Goal: Information Seeking & Learning: Check status

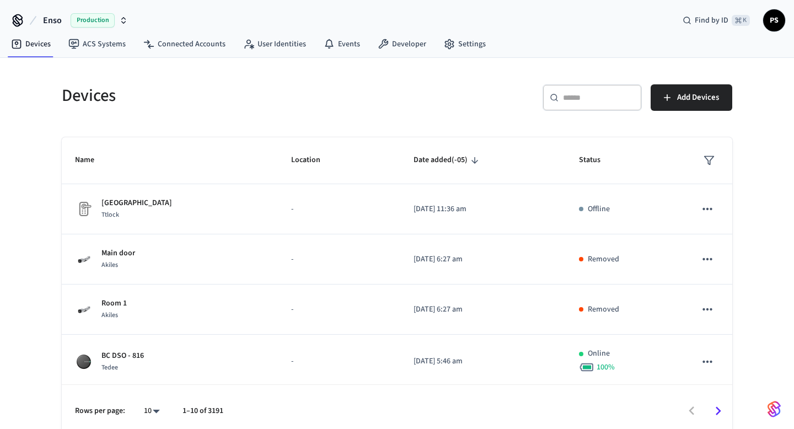
click at [580, 108] on div "​ ​" at bounding box center [592, 97] width 99 height 26
paste input "**********"
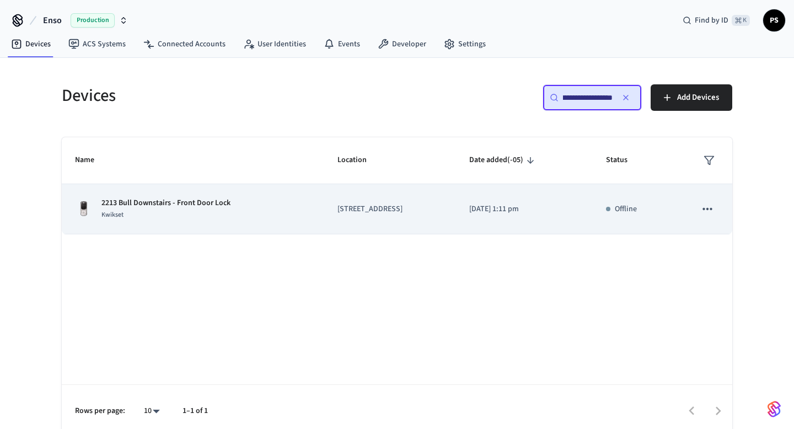
type input "**********"
click at [164, 191] on td "2213 Bull Downstairs - Front Door Lock Kwikset" at bounding box center [193, 209] width 263 height 50
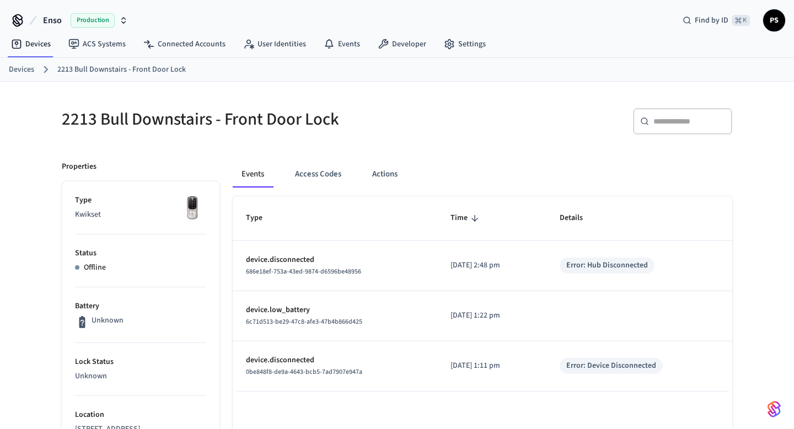
scroll to position [387, 0]
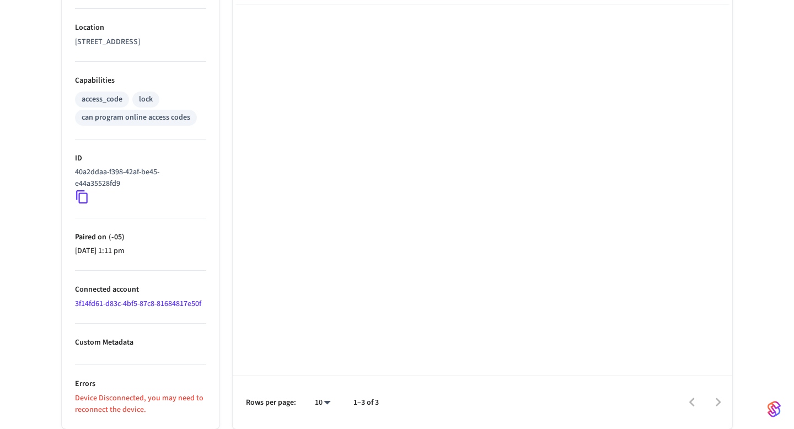
click at [113, 306] on link "3f14fd61-d83c-4bf5-87c8-81684817e50f" at bounding box center [138, 303] width 126 height 11
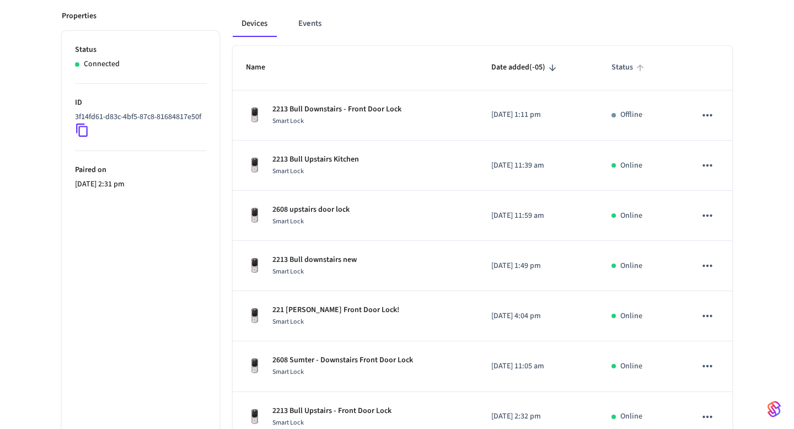
scroll to position [378, 0]
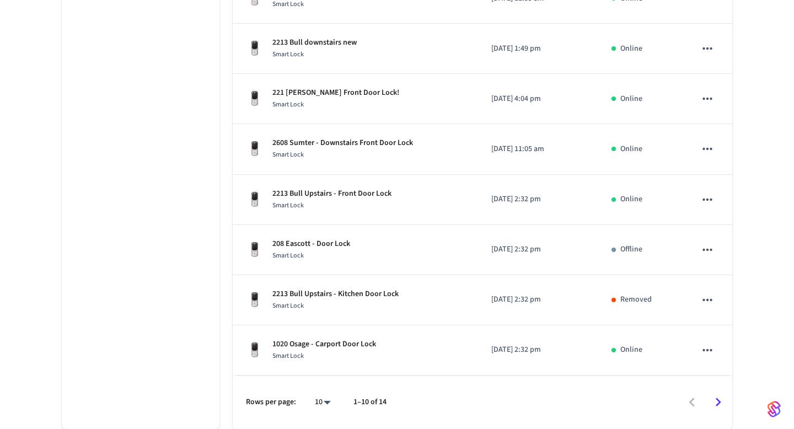
click at [317, 399] on body "Enso Production Find by ID ⌘ K PS Devices ACS Systems Connected Accounts User I…" at bounding box center [397, 25] width 794 height 807
click at [313, 398] on li "All" at bounding box center [318, 396] width 29 height 29
type input "**"
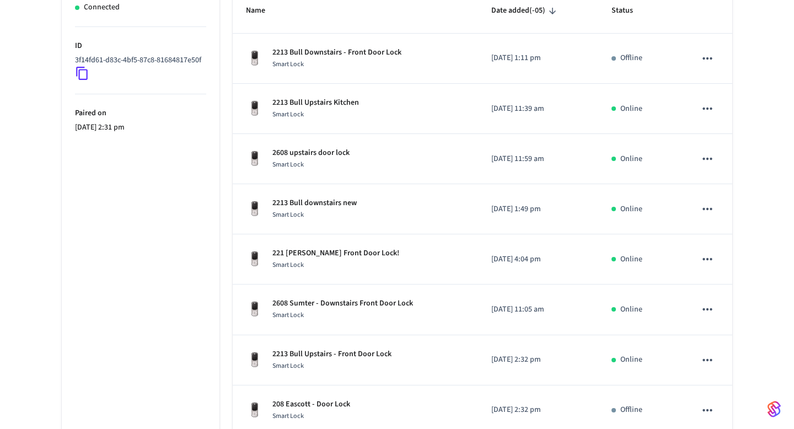
scroll to position [0, 0]
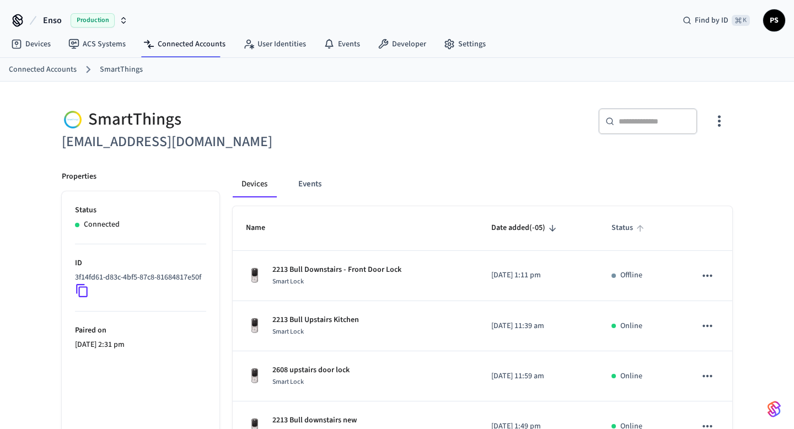
click at [634, 231] on span "Status" at bounding box center [630, 228] width 36 height 17
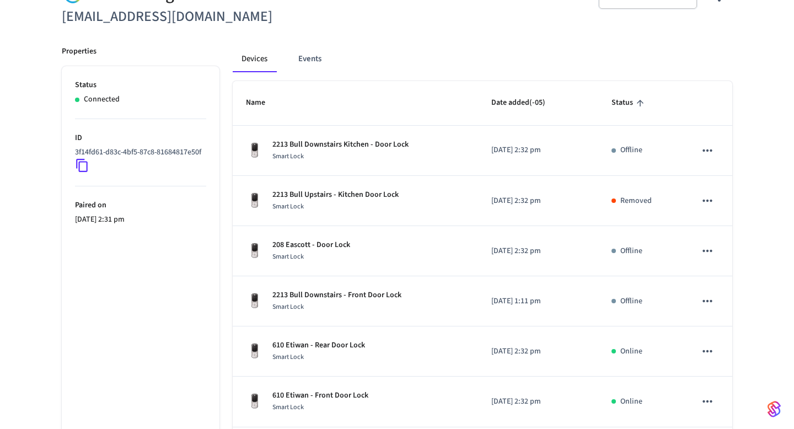
scroll to position [126, 0]
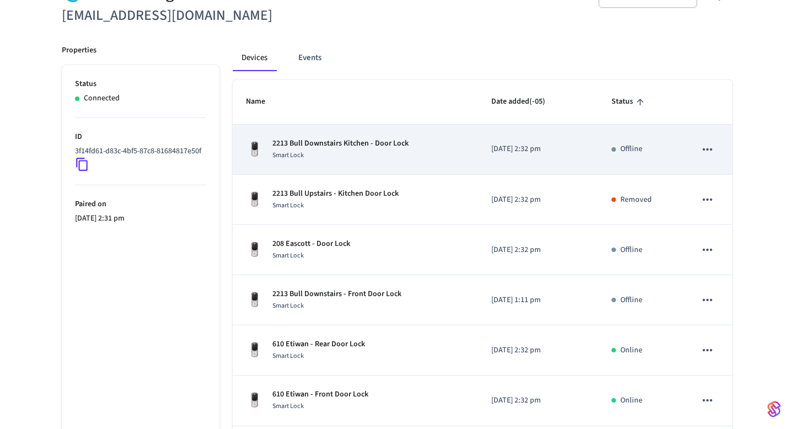
click at [339, 158] on div "Smart Lock" at bounding box center [340, 155] width 136 height 12
click at [362, 149] on p "2213 Bull Downstairs Kitchen - Door Lock" at bounding box center [340, 144] width 136 height 12
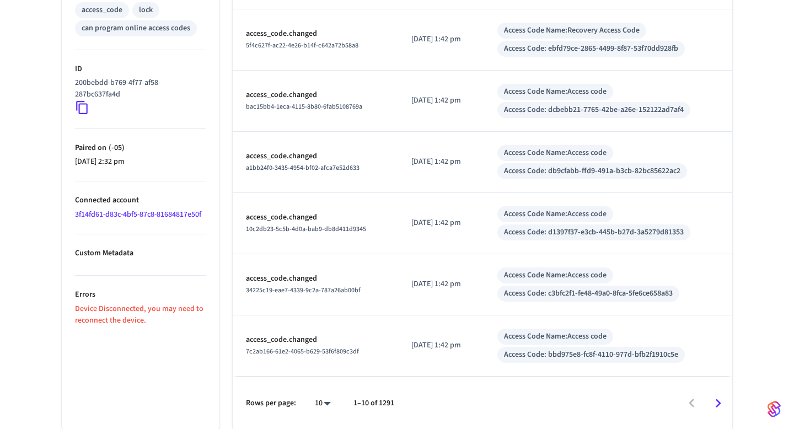
scroll to position [478, 0]
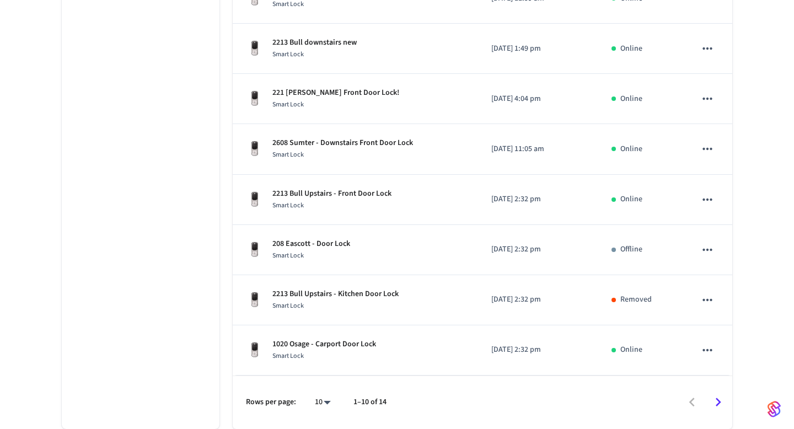
scroll to position [126, 0]
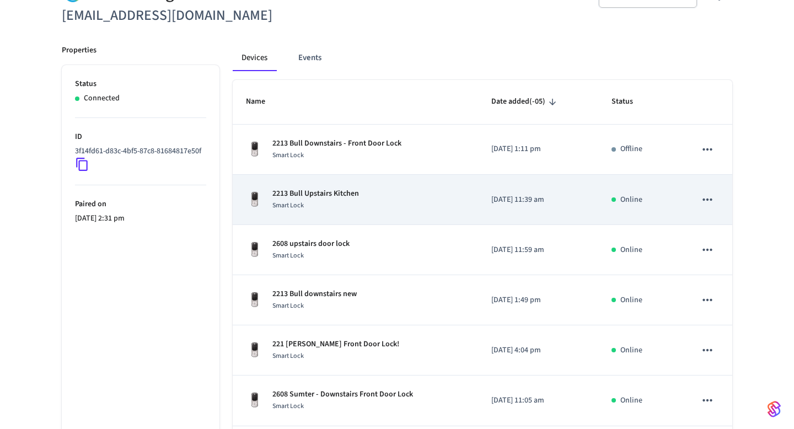
click at [361, 194] on div "2213 Bull Upstairs Kitchen Smart Lock" at bounding box center [355, 199] width 219 height 23
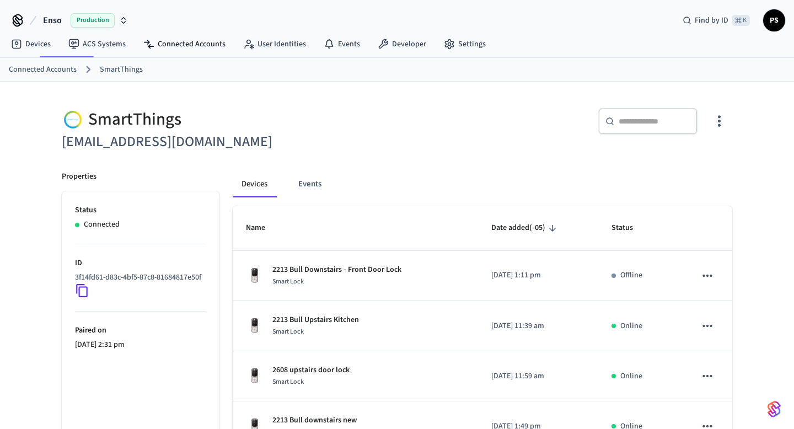
scroll to position [126, 0]
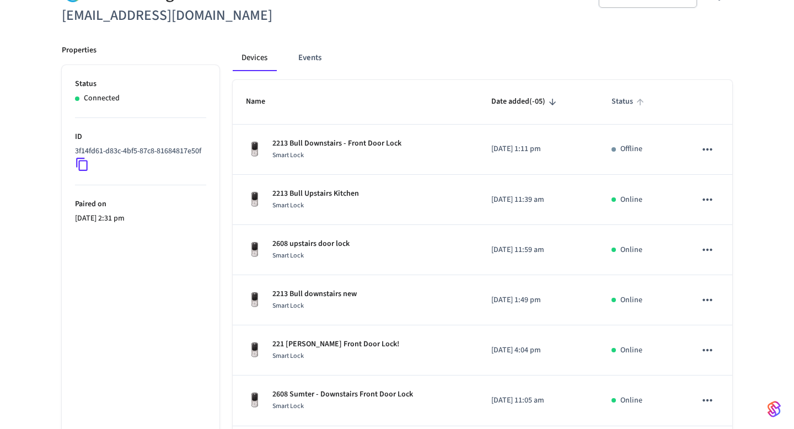
click at [630, 103] on span "Status" at bounding box center [630, 101] width 36 height 17
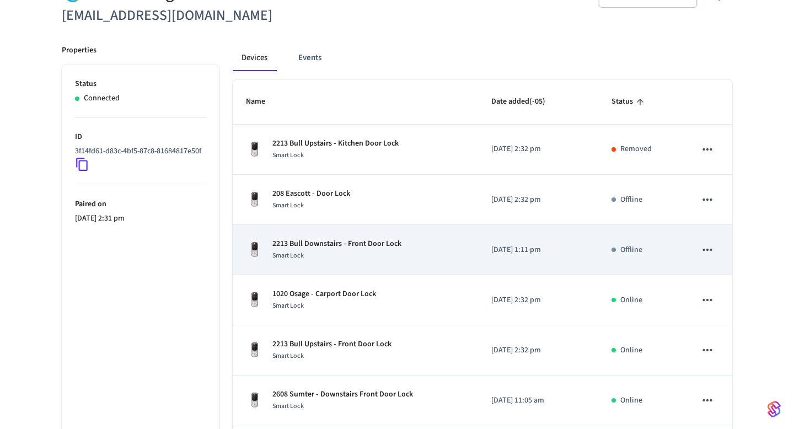
click at [318, 257] on div "Smart Lock" at bounding box center [336, 256] width 129 height 12
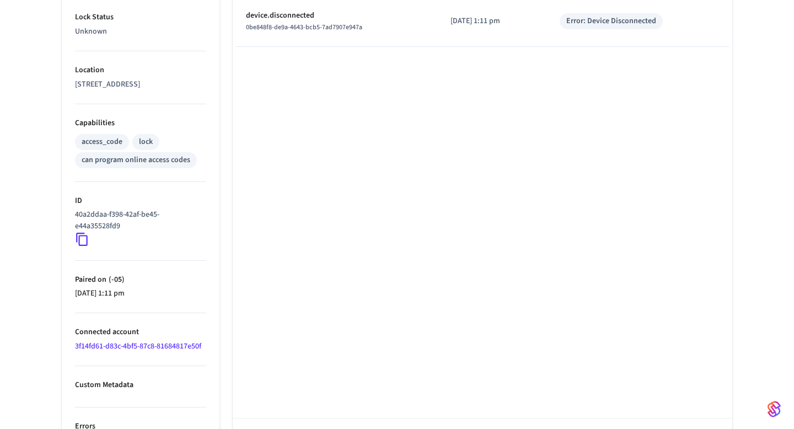
scroll to position [387, 0]
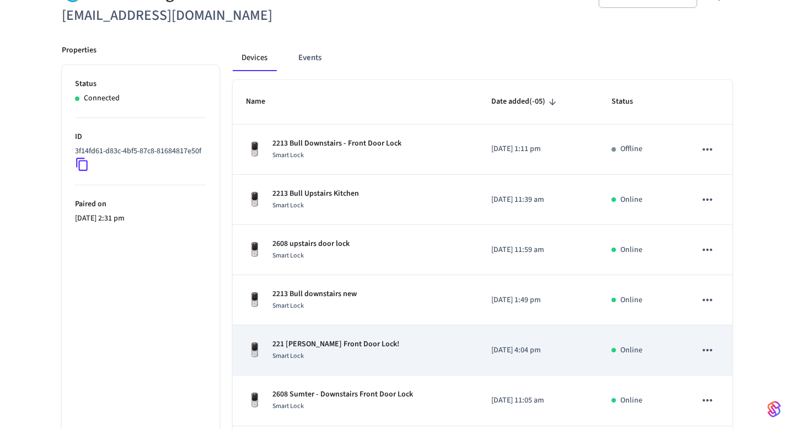
scroll to position [378, 0]
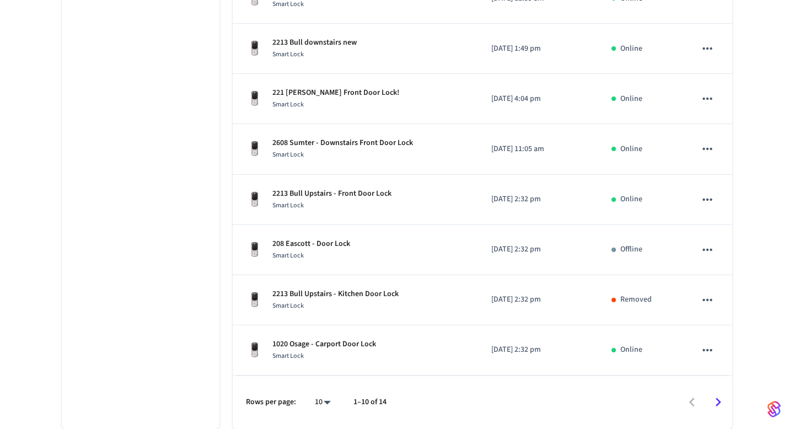
click at [331, 405] on body "Enso Production Find by ID ⌘ K PS Devices ACS Systems Connected Accounts User I…" at bounding box center [397, 25] width 794 height 807
click at [320, 391] on li "All" at bounding box center [318, 396] width 29 height 29
type input "**"
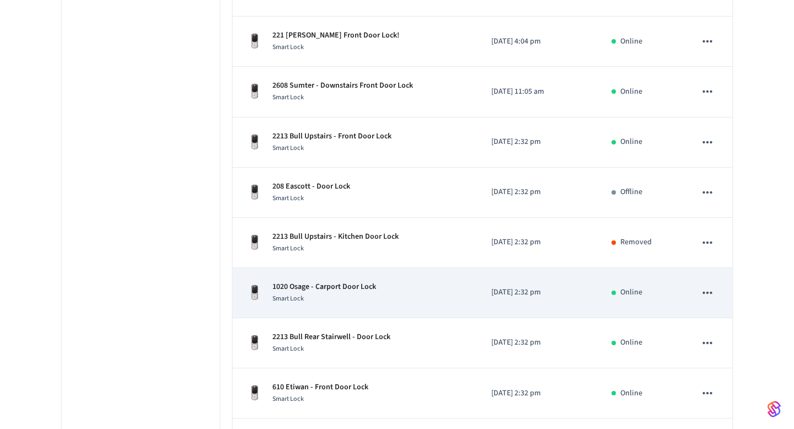
scroll to position [0, 0]
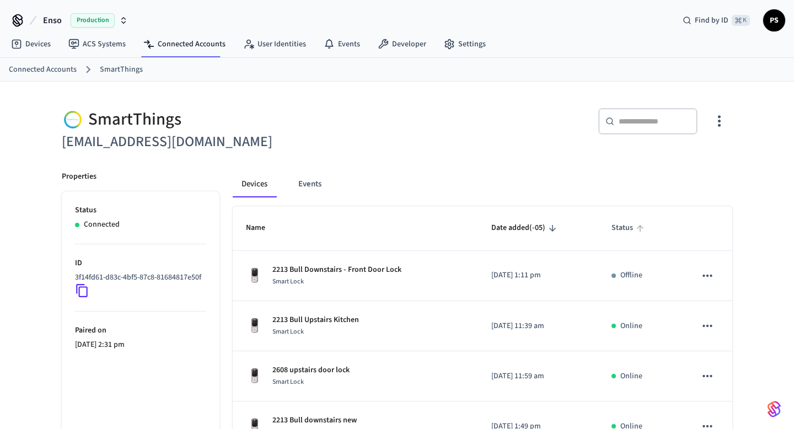
click at [628, 228] on span "Status" at bounding box center [630, 228] width 36 height 17
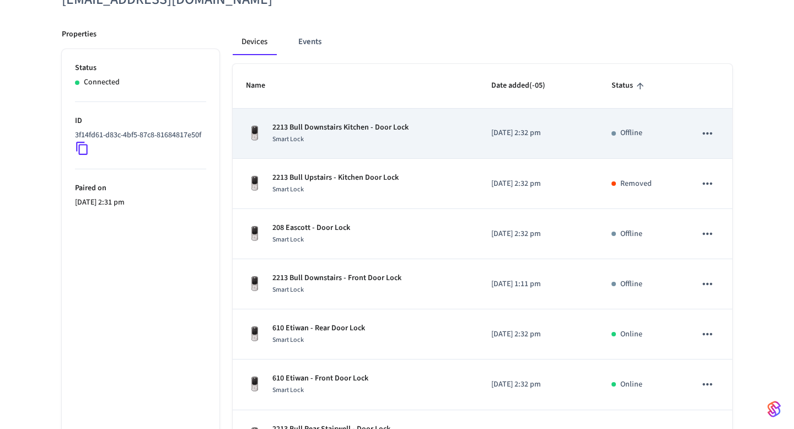
scroll to position [218, 0]
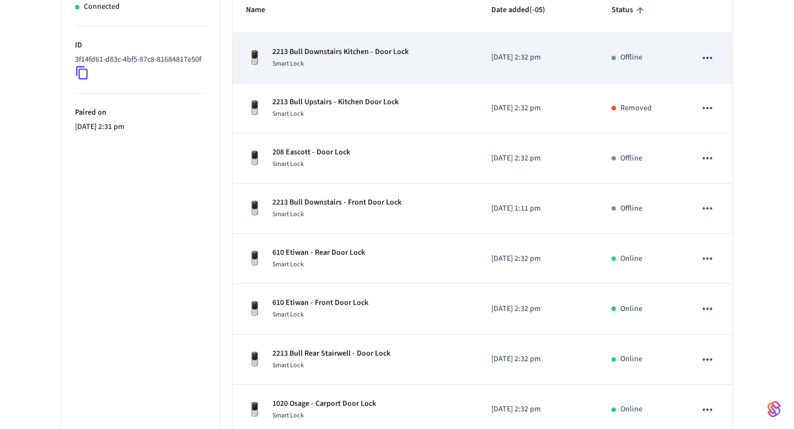
click at [377, 51] on p "2213 Bull Downstairs Kitchen - Door Lock" at bounding box center [340, 52] width 136 height 12
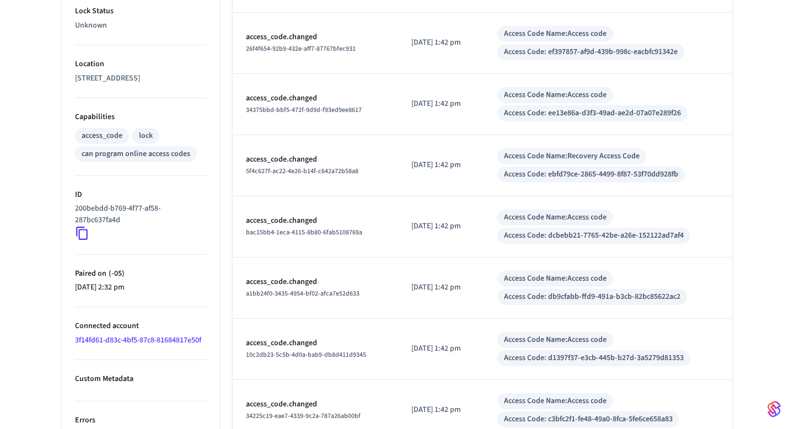
scroll to position [478, 0]
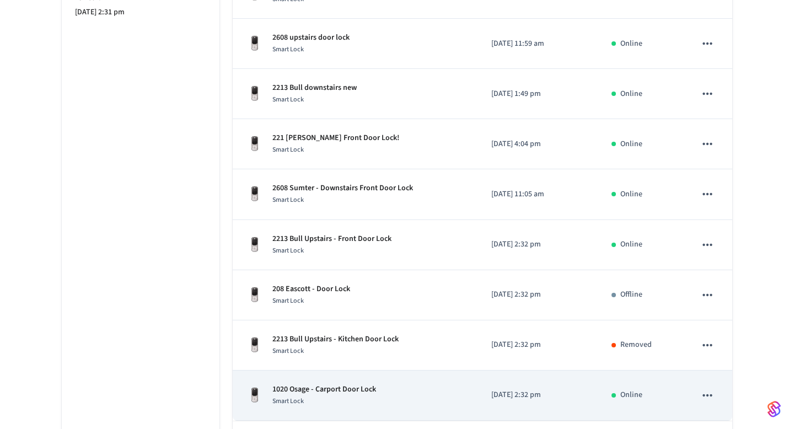
scroll to position [378, 0]
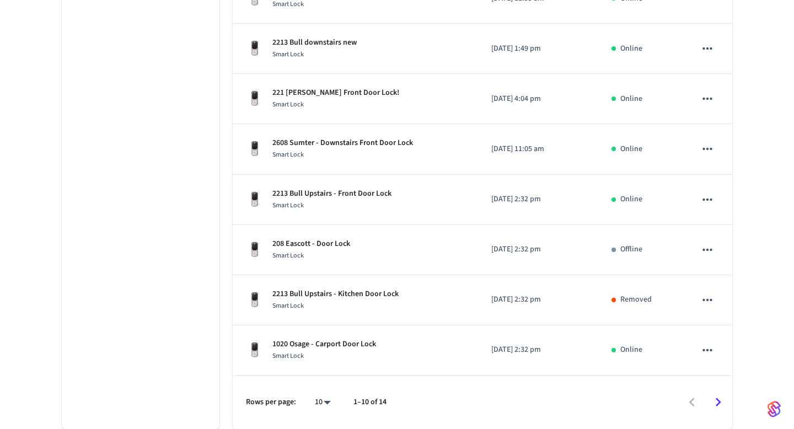
click at [329, 408] on body "Enso Production Find by ID ⌘ K PS Devices ACS Systems Connected Accounts User I…" at bounding box center [397, 25] width 794 height 807
click at [329, 408] on li "All" at bounding box center [318, 396] width 29 height 29
type input "**"
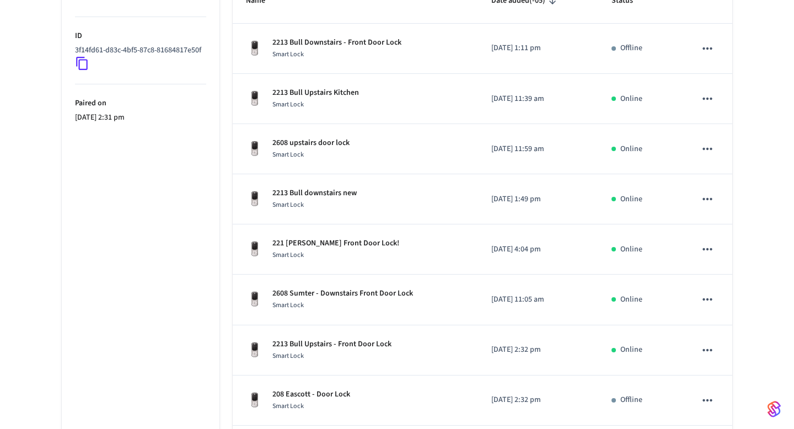
scroll to position [0, 0]
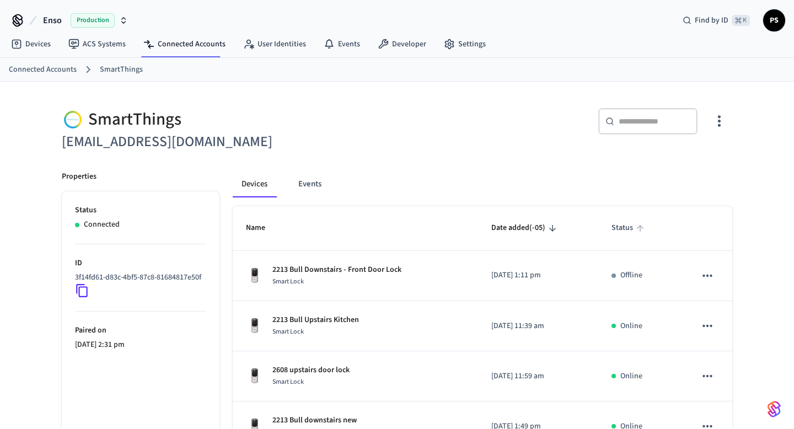
click at [622, 221] on span "Status" at bounding box center [630, 228] width 36 height 17
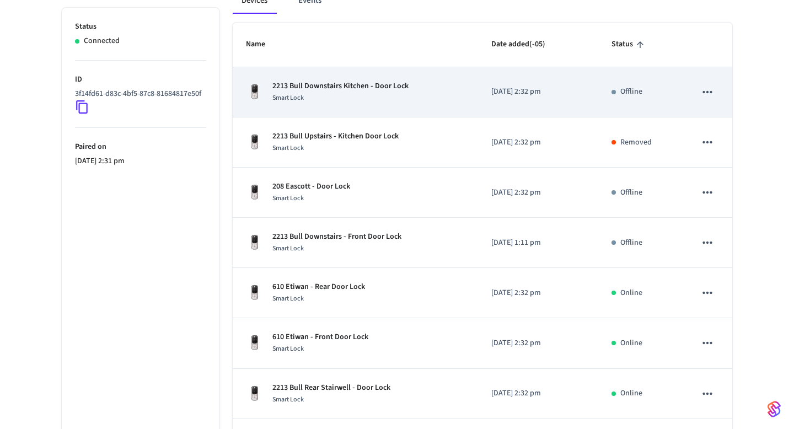
scroll to position [217, 0]
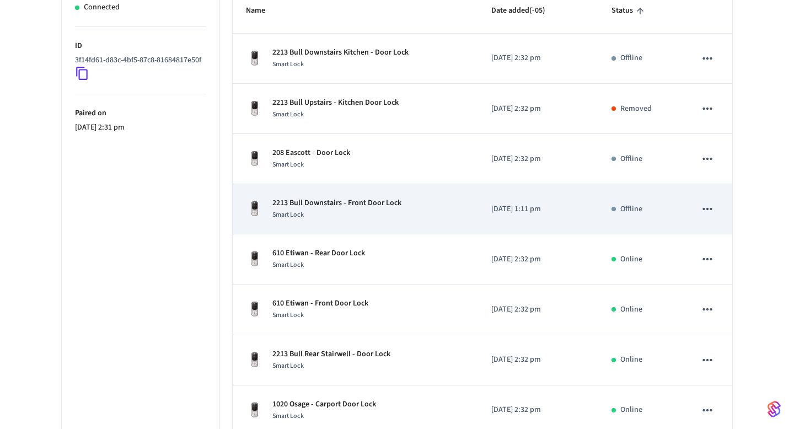
click at [336, 226] on td "2213 Bull Downstairs - Front Door Lock Smart Lock" at bounding box center [355, 209] width 245 height 50
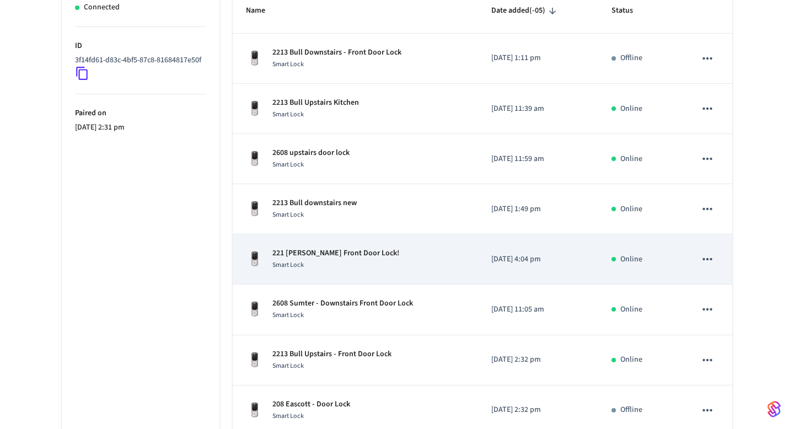
scroll to position [378, 0]
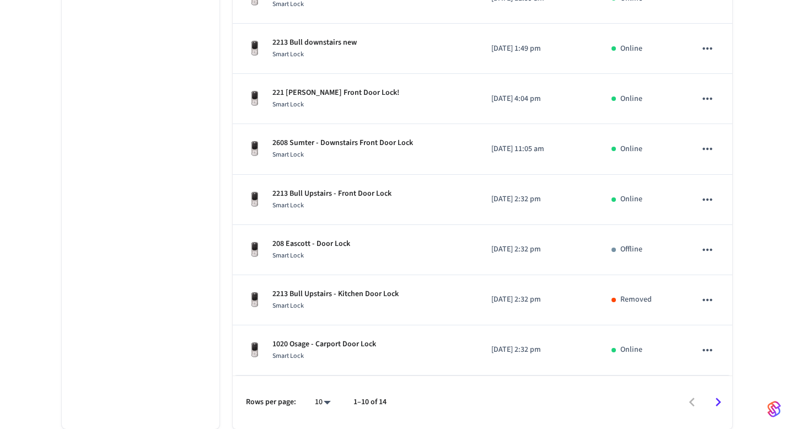
click at [330, 398] on body "Enso Production Find by ID ⌘ K PS Devices ACS Systems Connected Accounts User I…" at bounding box center [397, 25] width 794 height 807
click at [329, 384] on li "All" at bounding box center [318, 396] width 29 height 29
type input "**"
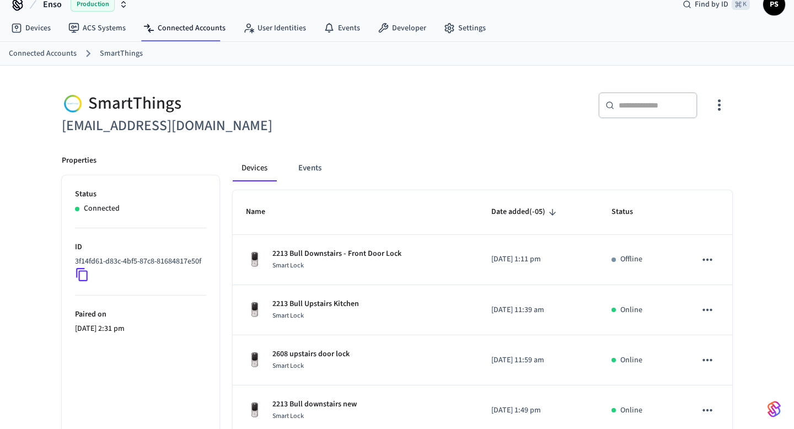
scroll to position [18, 0]
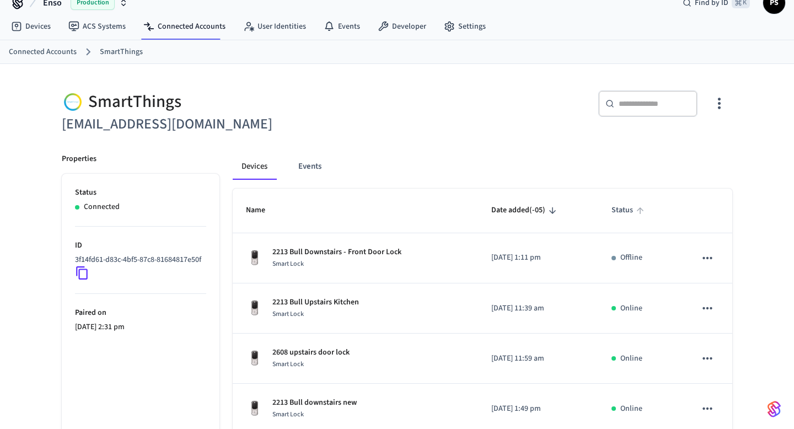
click at [638, 215] on icon "sticky table" at bounding box center [640, 211] width 10 height 10
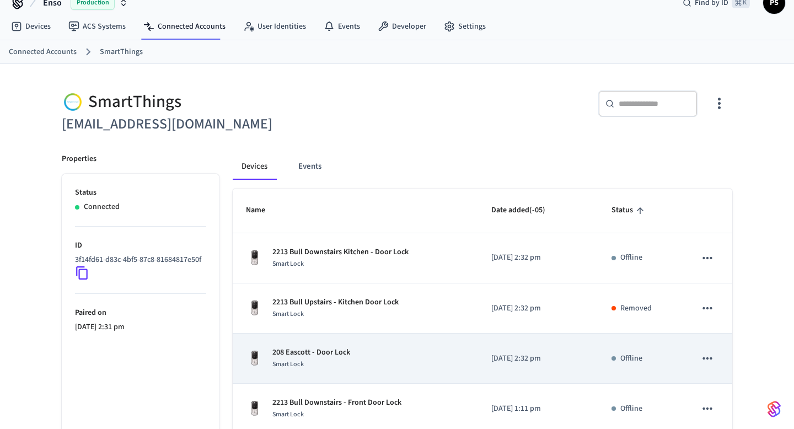
click at [309, 366] on div "Smart Lock" at bounding box center [311, 364] width 78 height 12
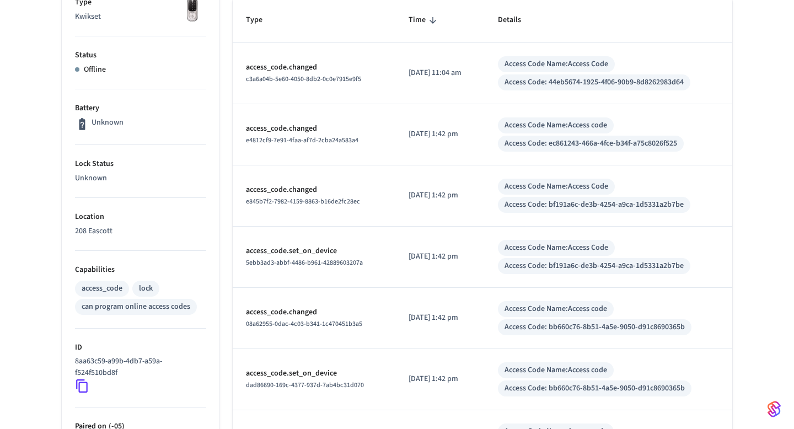
scroll to position [478, 0]
